Goal: Task Accomplishment & Management: Manage account settings

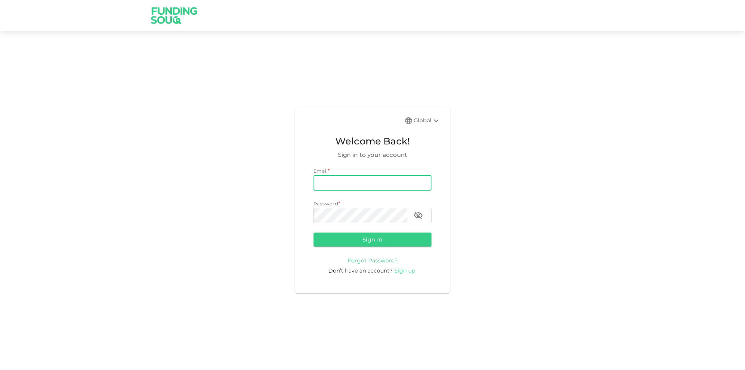
click at [345, 184] on input "email" at bounding box center [372, 183] width 118 height 16
type input "[PERSON_NAME][EMAIL_ADDRESS][PERSON_NAME][DOMAIN_NAME]"
click at [313, 232] on button "Sign in" at bounding box center [372, 239] width 118 height 14
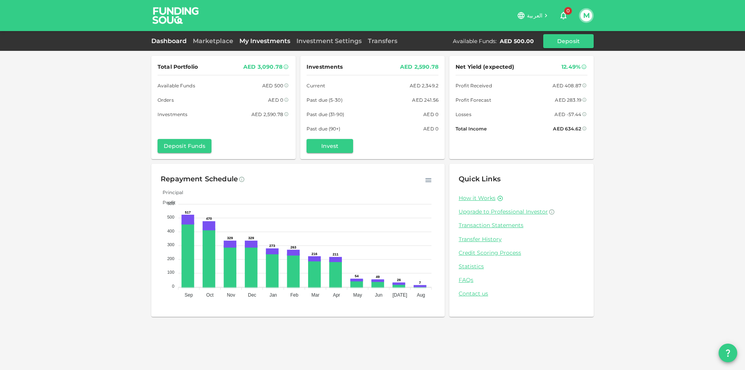
click at [273, 38] on link "My Investments" at bounding box center [264, 40] width 57 height 7
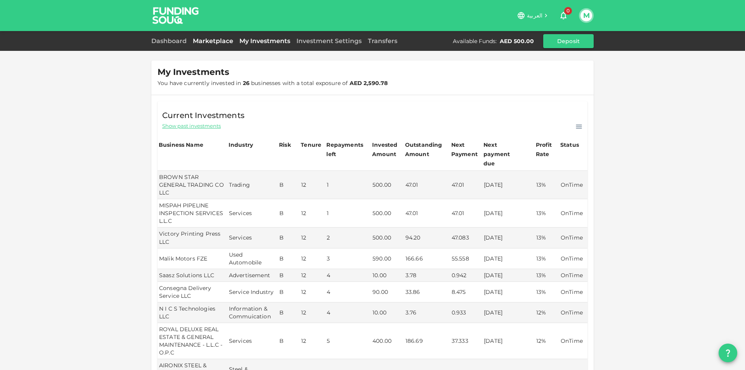
click at [203, 38] on link "Marketplace" at bounding box center [213, 40] width 47 height 7
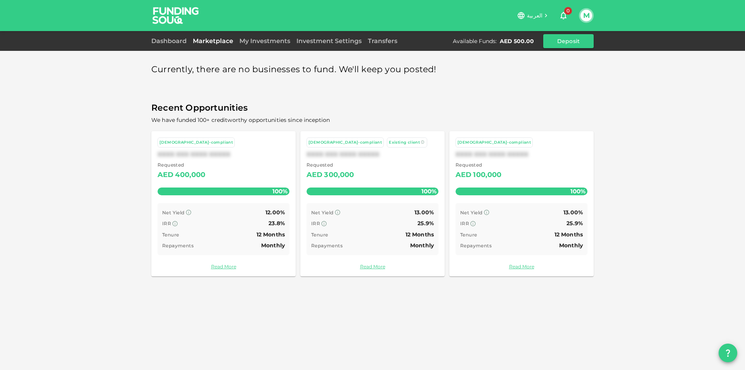
click at [366, 15] on button "M" at bounding box center [586, 16] width 12 height 12
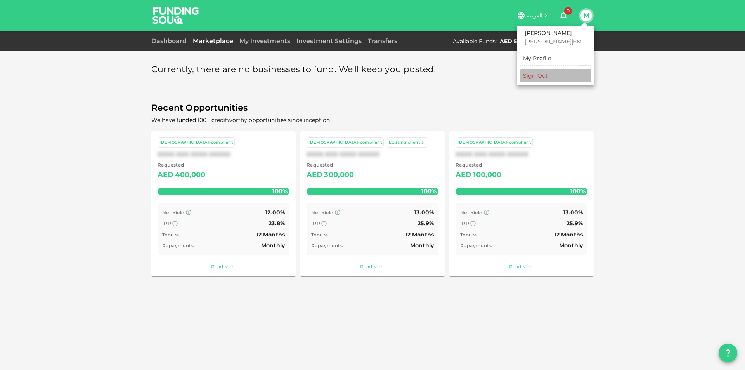
click at [366, 74] on li "Sign Out" at bounding box center [555, 75] width 71 height 12
